Goal: Use online tool/utility: Utilize a website feature to perform a specific function

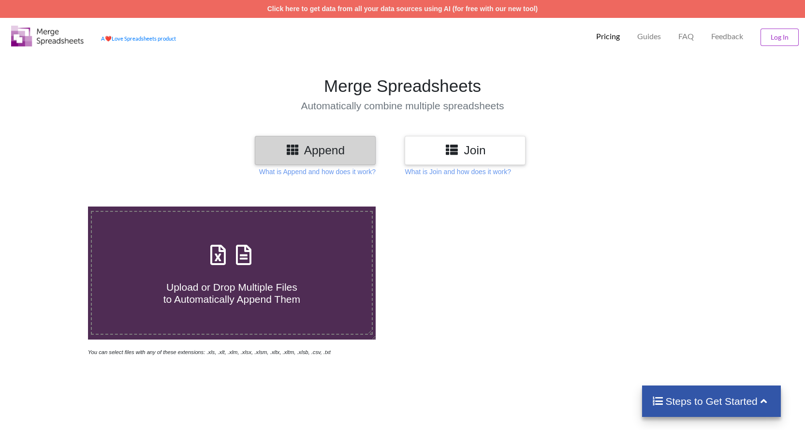
click at [245, 274] on h4 "Upload or Drop Multiple Files to Automatically Append Them" at bounding box center [232, 286] width 280 height 37
click at [56, 206] on input "Upload or Drop Multiple Files to Automatically Append Them" at bounding box center [56, 206] width 0 height 0
type input "C:\fakepath\Statement_MAR2025_873520521 (1).xlsx"
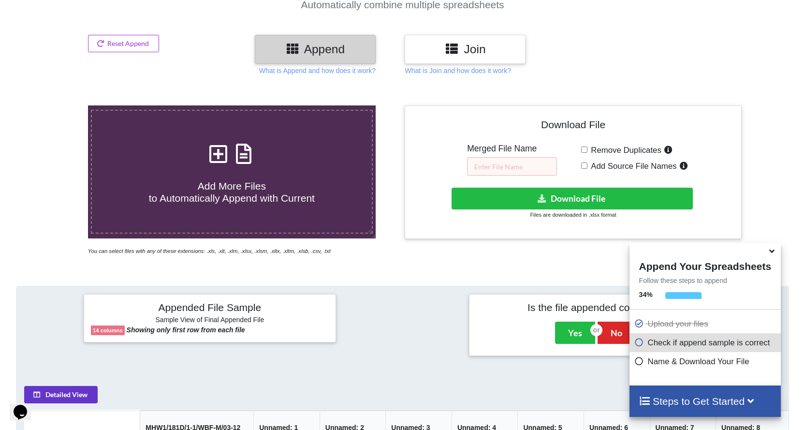
scroll to position [97, 0]
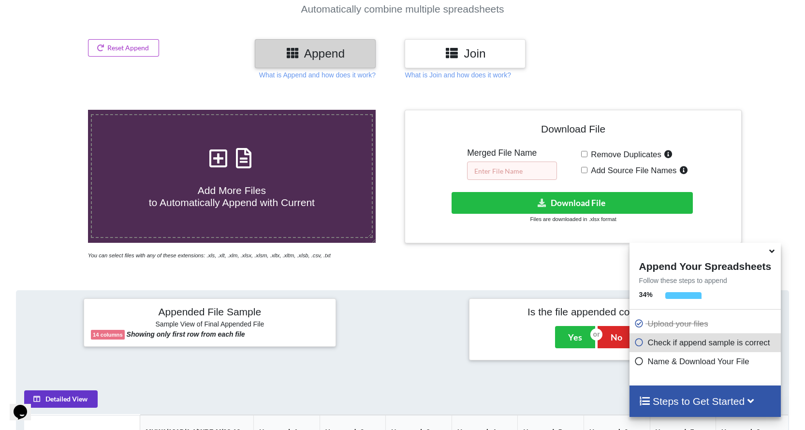
click at [481, 169] on input "text" at bounding box center [512, 170] width 90 height 18
click at [495, 193] on button "Download File" at bounding box center [572, 203] width 242 height 22
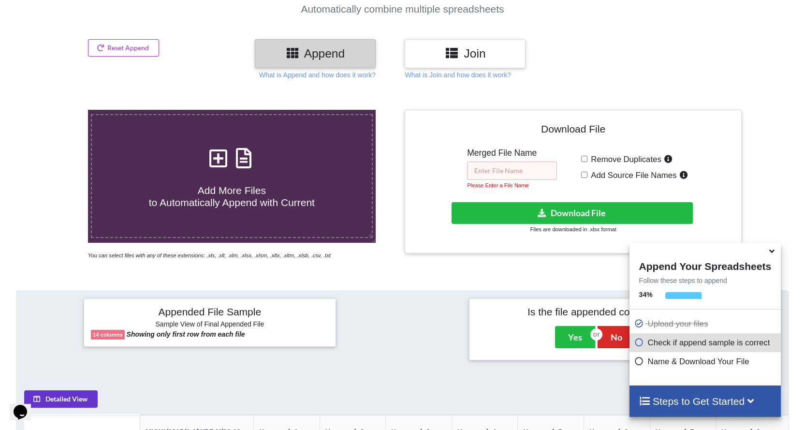
click at [488, 173] on input "text" at bounding box center [512, 170] width 90 height 18
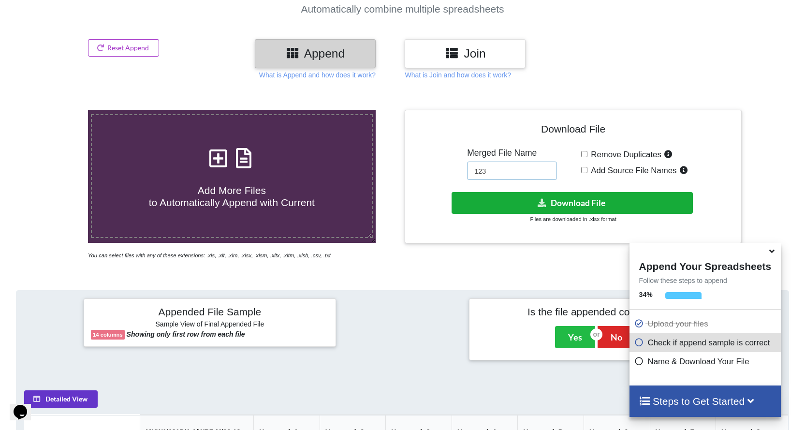
type input "123"
click at [473, 203] on button "Download File" at bounding box center [572, 203] width 242 height 22
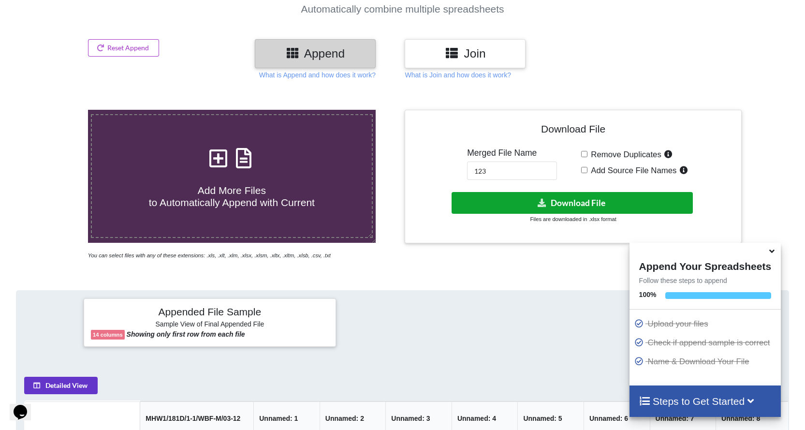
click at [537, 210] on button "Download File" at bounding box center [572, 203] width 242 height 22
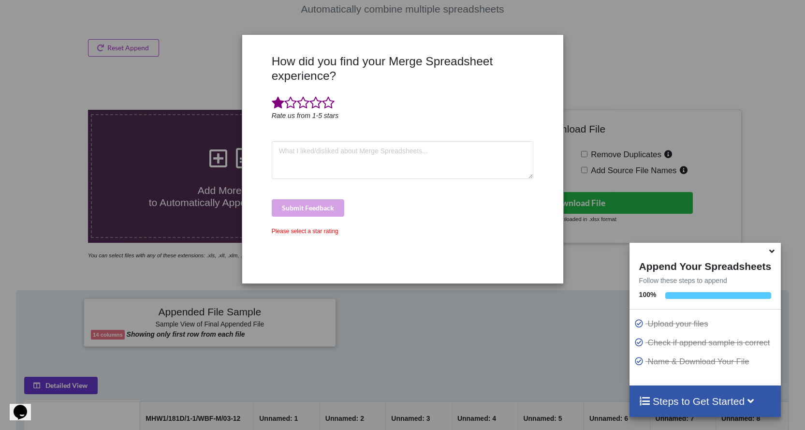
click at [273, 108] on span at bounding box center [278, 103] width 13 height 14
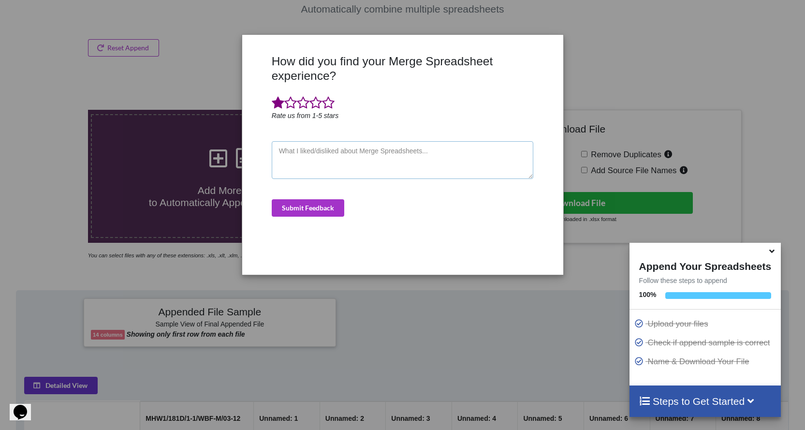
click at [305, 164] on textarea at bounding box center [403, 160] width 262 height 38
type textarea "L"
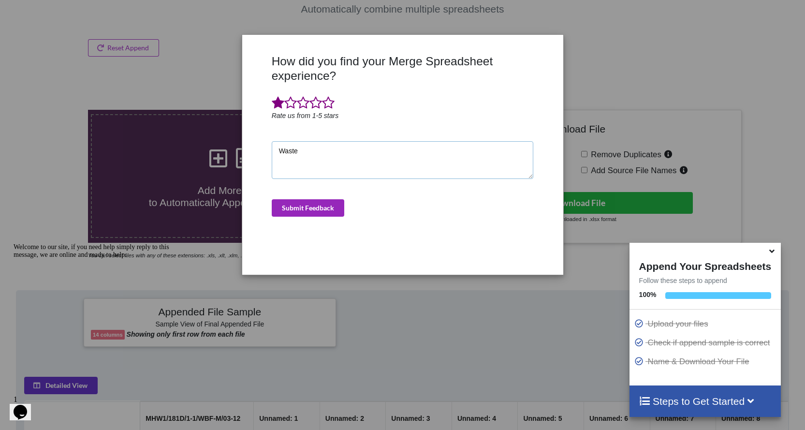
type textarea "Waste"
click at [293, 204] on button "Submit Feedback" at bounding box center [308, 207] width 72 height 17
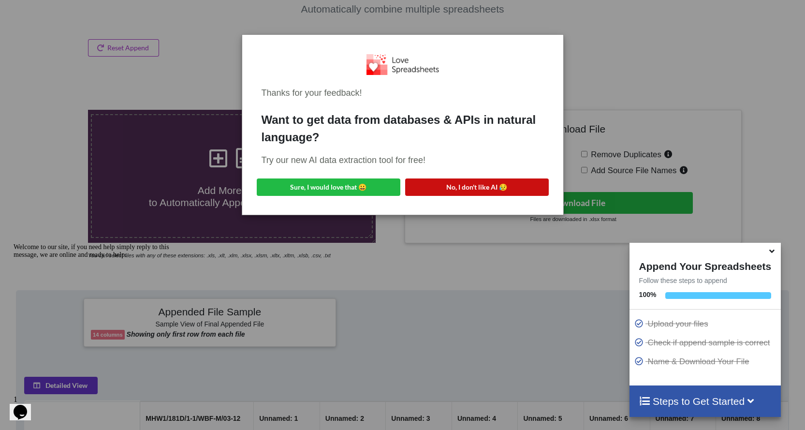
click at [444, 186] on button "No, I don't like AI 😥" at bounding box center [477, 186] width 144 height 17
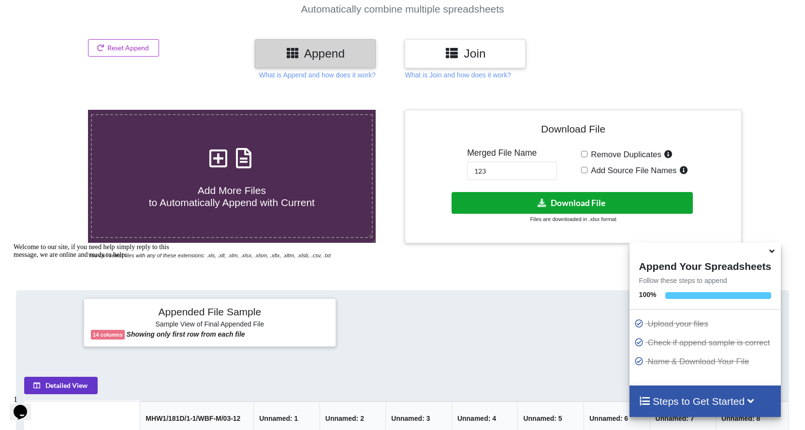
click at [502, 197] on button "Download File" at bounding box center [572, 203] width 242 height 22
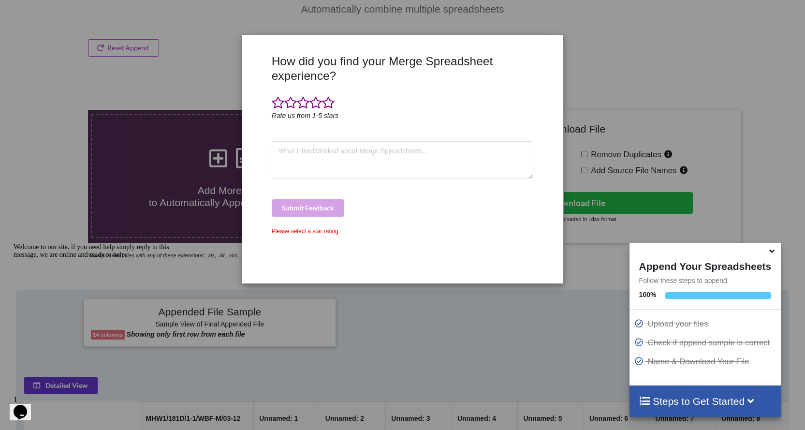
click at [431, 304] on div "How did you find your Merge Spreadsheet experience? Rate us from 1-5 stars Subm…" at bounding box center [402, 215] width 805 height 430
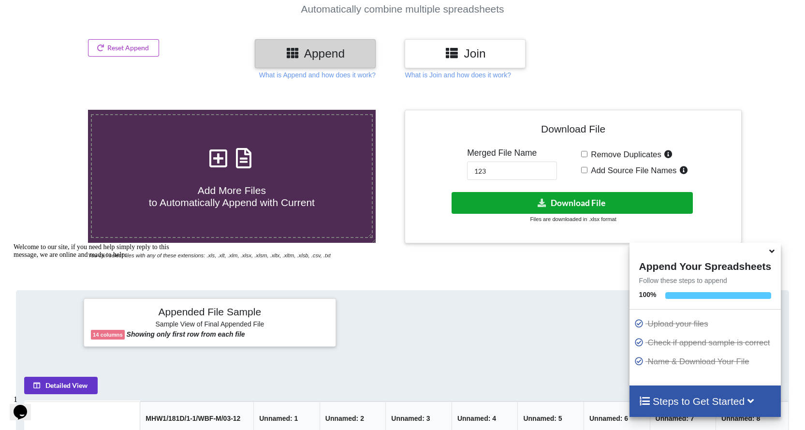
click at [512, 205] on button "Download File" at bounding box center [572, 203] width 242 height 22
click at [770, 254] on icon at bounding box center [771, 249] width 10 height 9
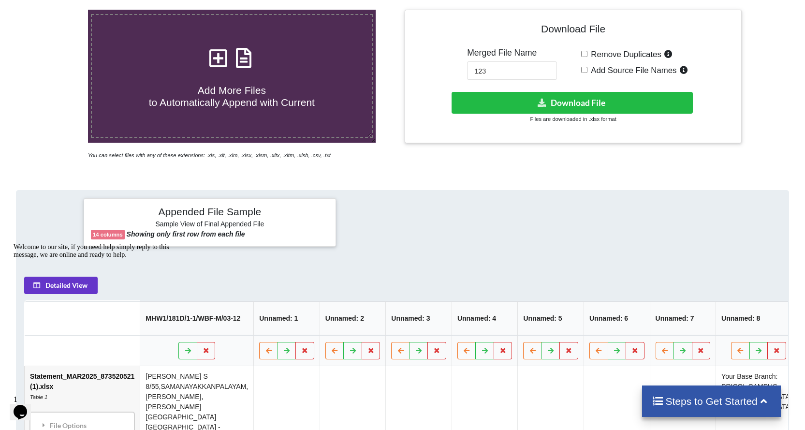
scroll to position [193, 0]
